Goal: Task Accomplishment & Management: Use online tool/utility

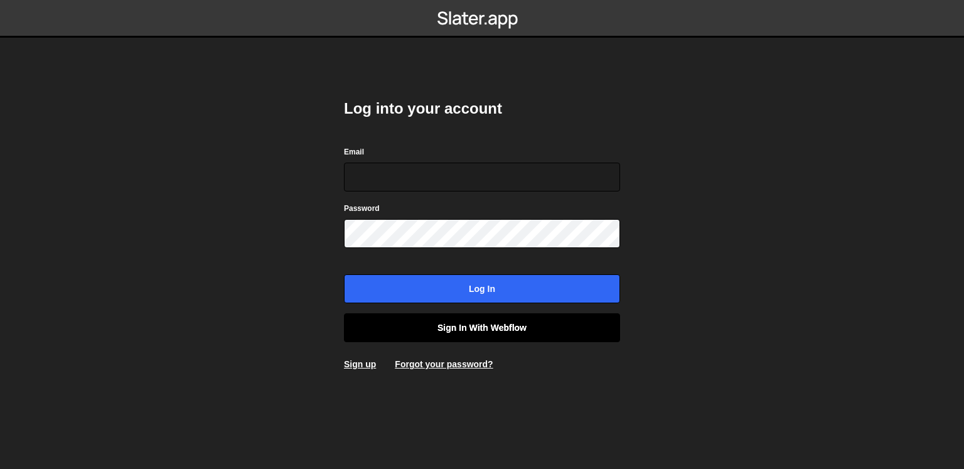
click at [464, 331] on link "Sign in with Webflow" at bounding box center [482, 327] width 276 height 29
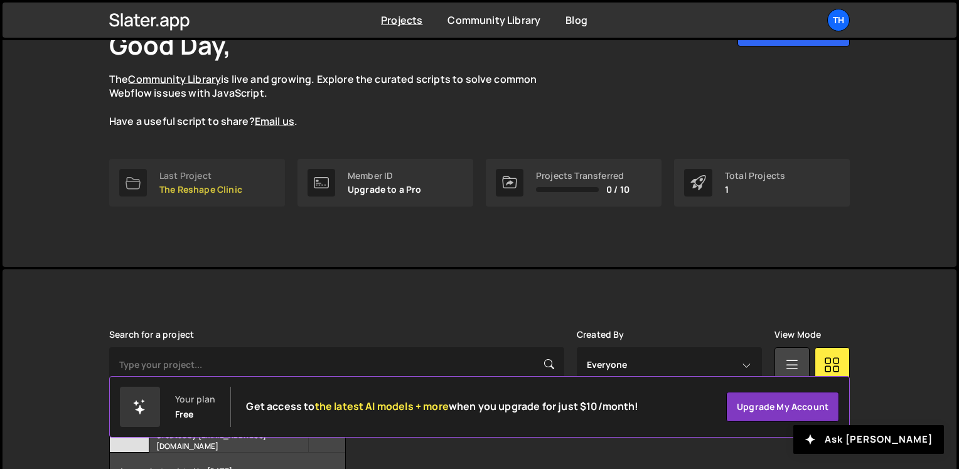
scroll to position [176, 0]
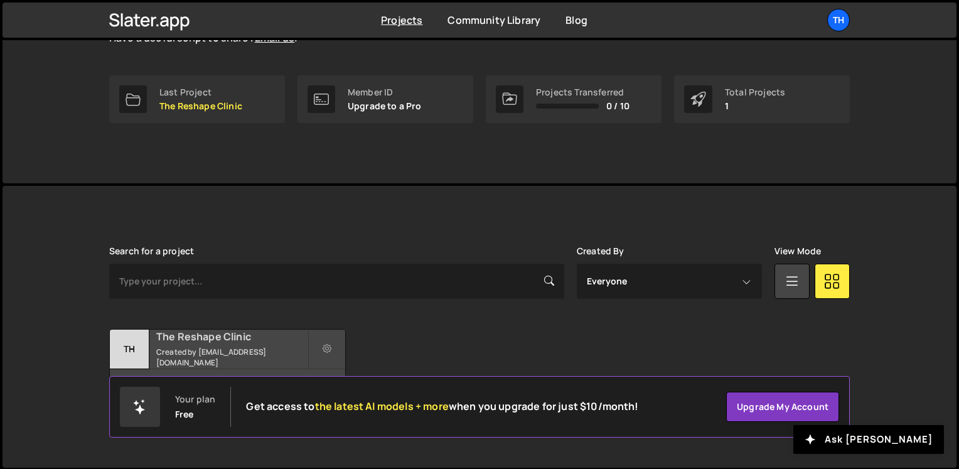
click at [217, 354] on small "Created by [EMAIL_ADDRESS][DOMAIN_NAME]" at bounding box center [231, 356] width 151 height 21
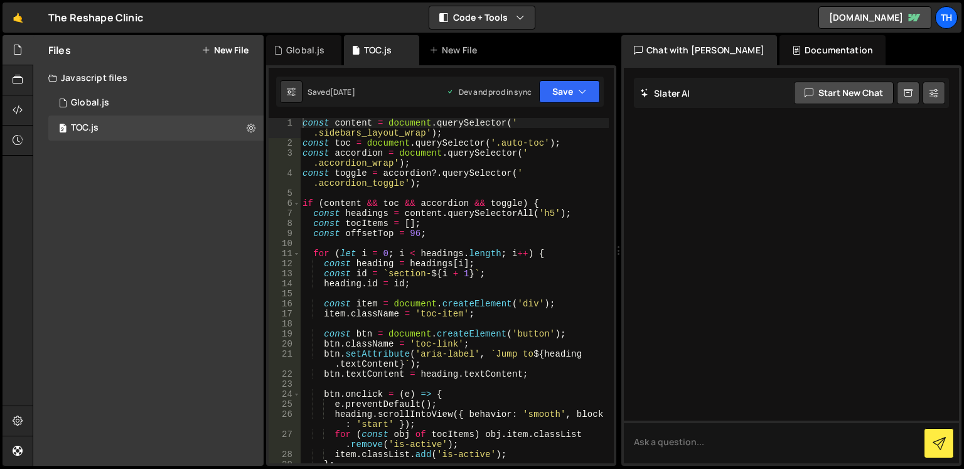
click at [480, 232] on div "const content = document . querySelector ( ' .sidebars_layout_wrap' ) ; const t…" at bounding box center [454, 305] width 309 height 375
type textarea "}"
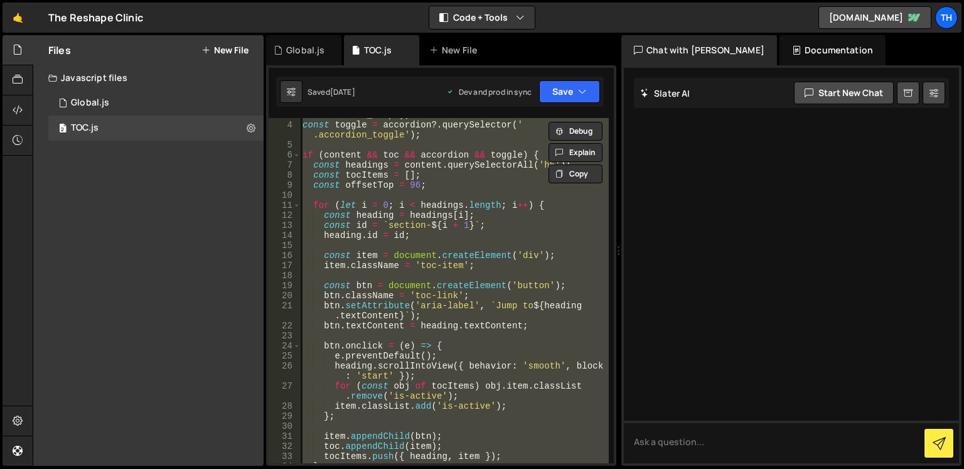
scroll to position [55, 0]
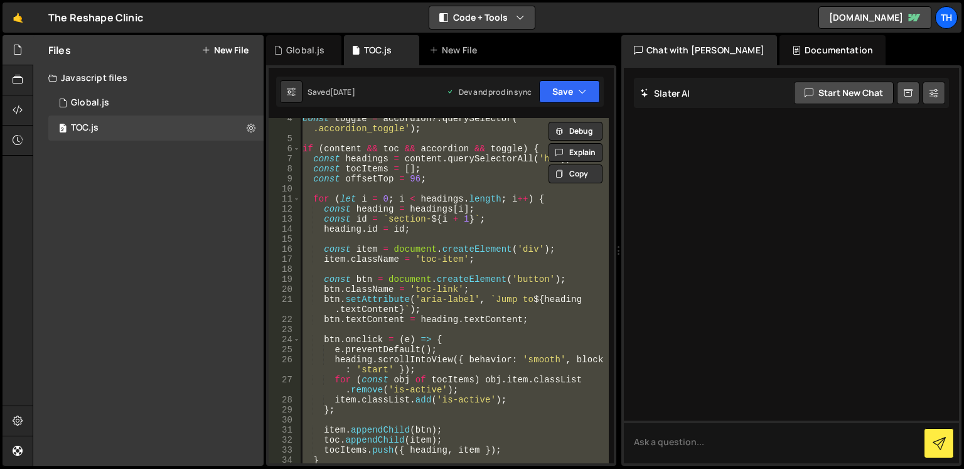
click at [505, 28] on button "Code + Tools" at bounding box center [481, 17] width 105 height 23
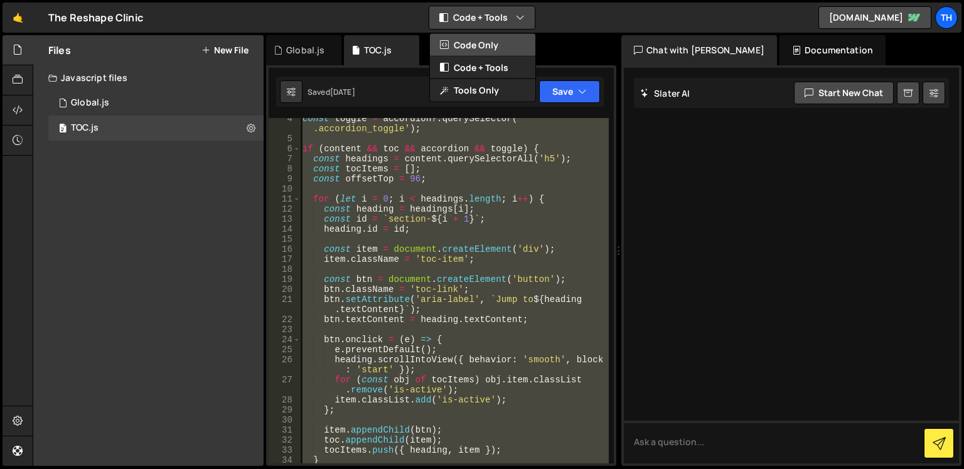
click at [476, 53] on button "Code Only" at bounding box center [482, 45] width 105 height 23
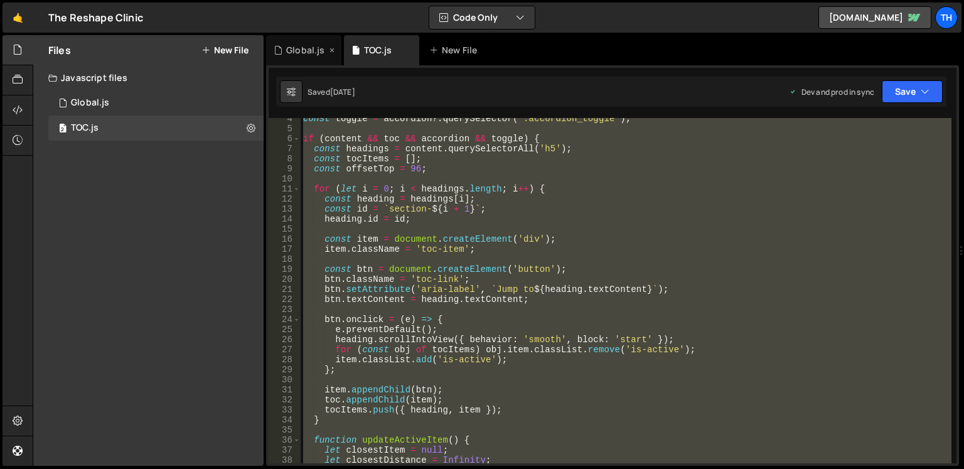
scroll to position [35, 0]
click at [14, 56] on icon at bounding box center [18, 50] width 10 height 14
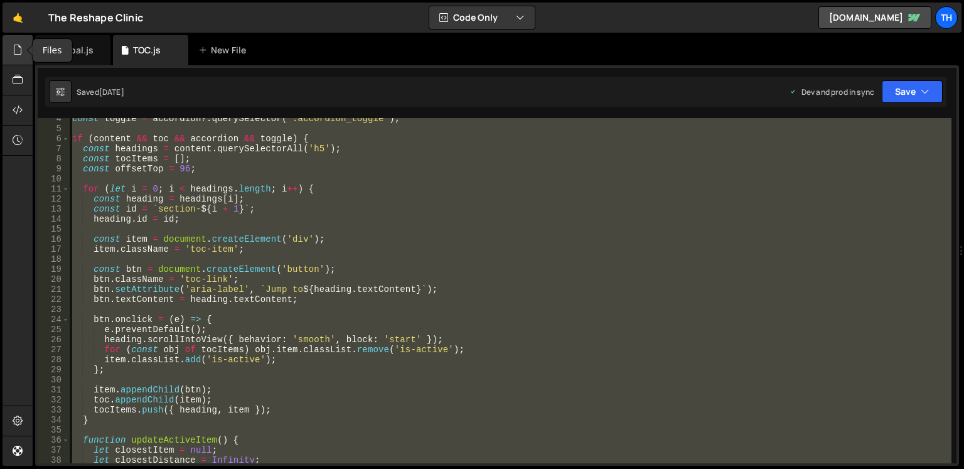
click at [21, 51] on icon at bounding box center [18, 50] width 10 height 14
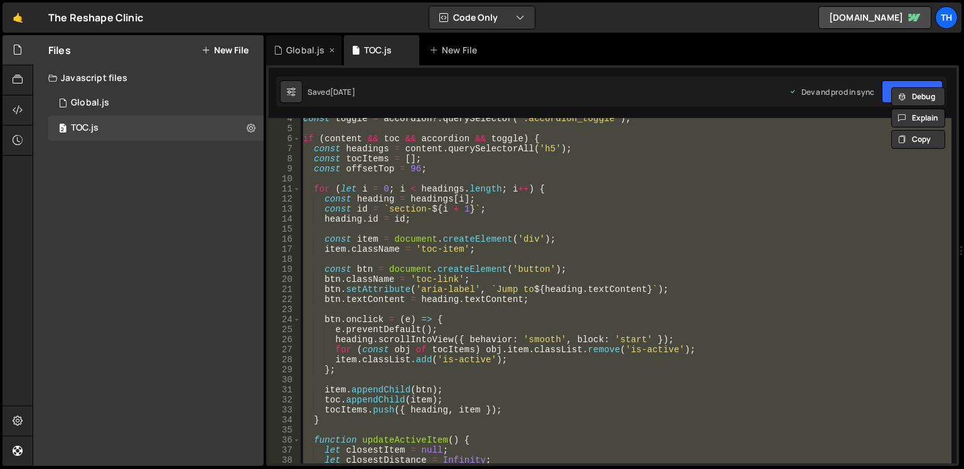
click at [306, 44] on div "Global.js" at bounding box center [305, 50] width 38 height 13
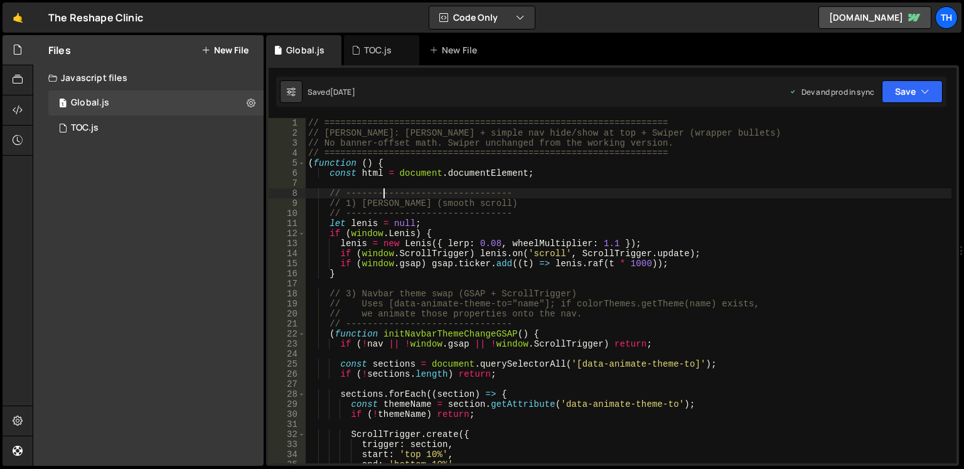
scroll to position [3089, 0]
click at [384, 198] on div "// ================================================================ // SLATER: …" at bounding box center [629, 300] width 646 height 365
click at [18, 48] on icon at bounding box center [18, 50] width 10 height 14
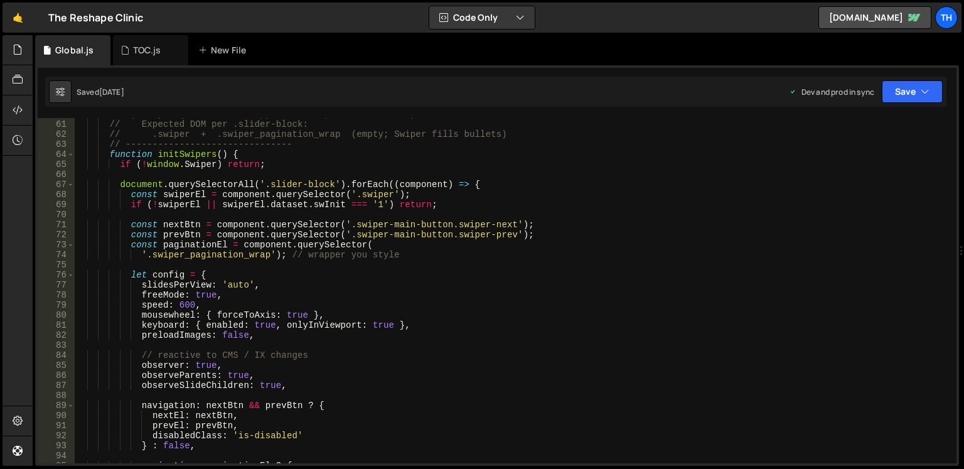
scroll to position [623, 0]
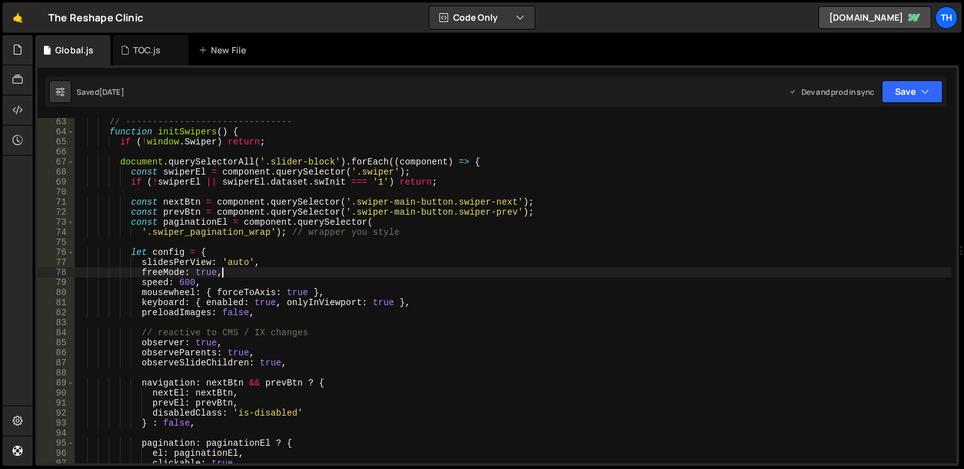
click at [269, 274] on div "// ------------------------------- function initSwipers ( ) { if ( ! window . S…" at bounding box center [513, 299] width 877 height 365
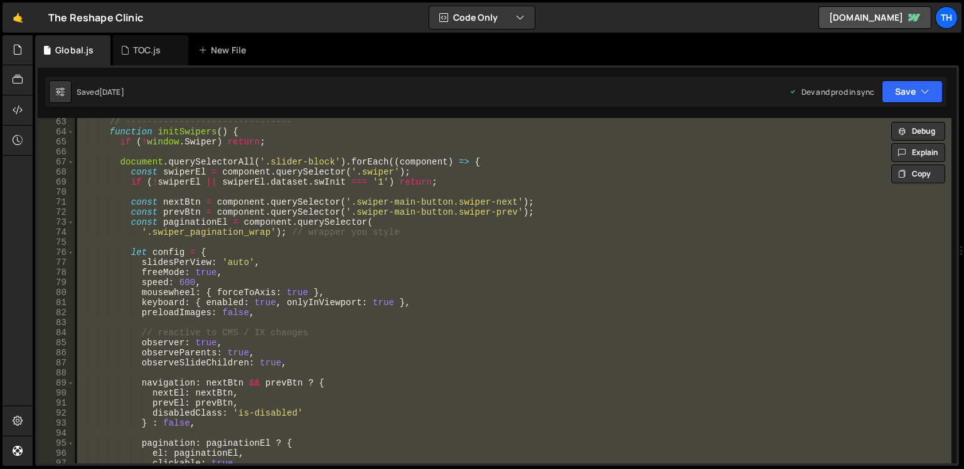
click at [269, 274] on div "// ------------------------------- function initSwipers ( ) { if ( ! window . S…" at bounding box center [513, 290] width 877 height 345
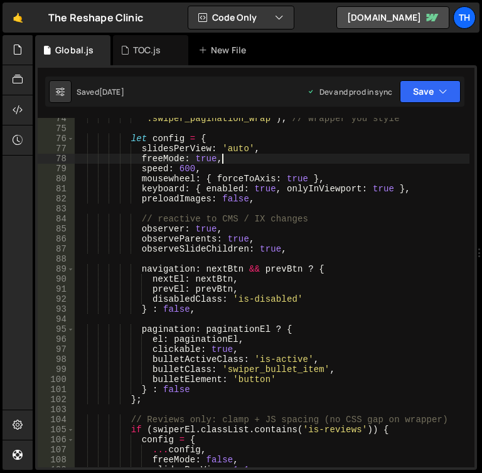
scroll to position [3085, 0]
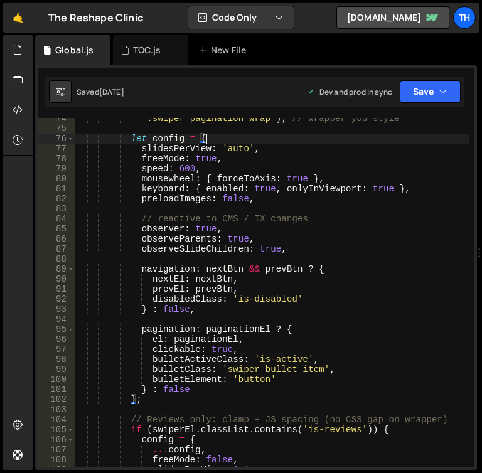
click at [240, 139] on div "'.swiper_pagination_wrap' ) ; // wrapper you style let config = { slidesPerView…" at bounding box center [272, 299] width 395 height 370
type textarea "})();"
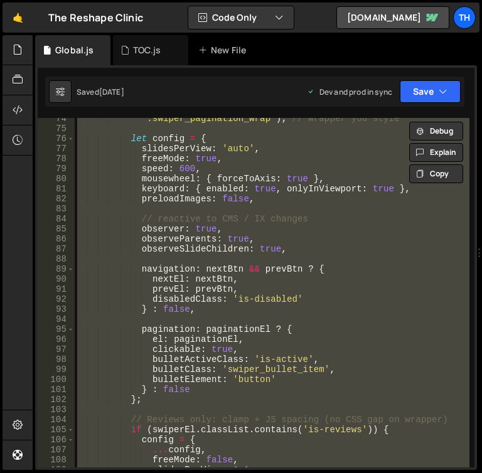
paste textarea
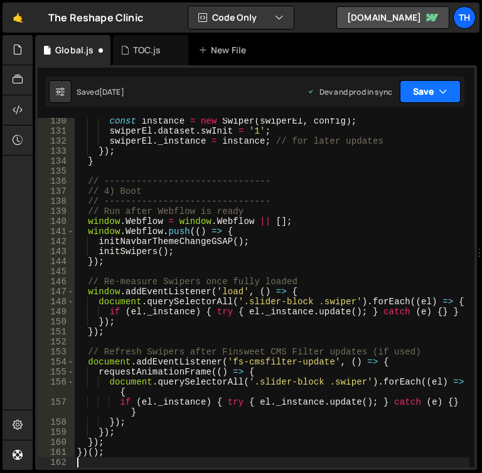
click at [427, 87] on button "Save" at bounding box center [430, 91] width 61 height 23
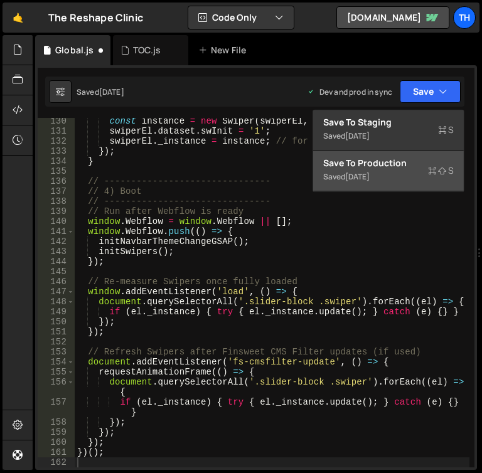
click at [413, 164] on div "Save to Production S" at bounding box center [388, 163] width 131 height 13
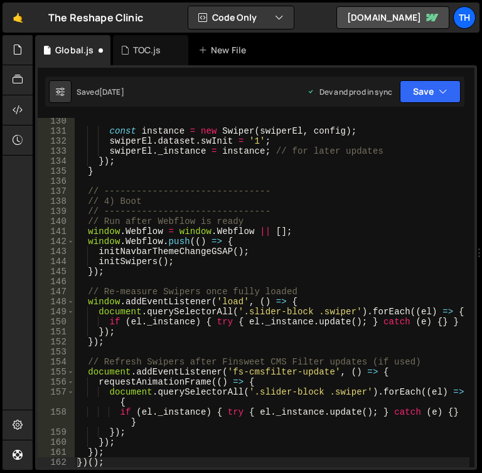
scroll to position [1388, 0]
